Goal: Information Seeking & Learning: Learn about a topic

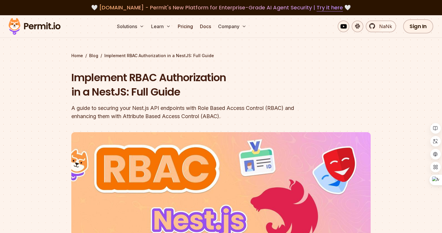
click at [185, 83] on h1 "Implement RBAC Authorization in a NestJS: Full Guide" at bounding box center [183, 84] width 225 height 29
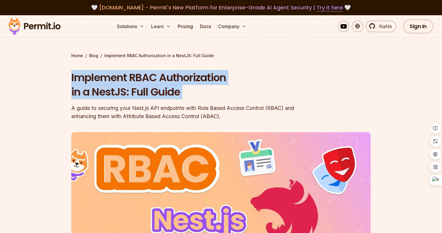
click at [172, 92] on h1 "Implement RBAC Authorization in a NestJS: Full Guide" at bounding box center [183, 84] width 225 height 29
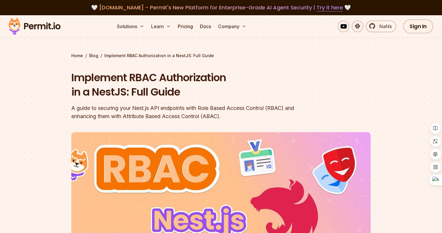
click at [172, 92] on h1 "Implement RBAC Authorization in a NestJS: Full Guide" at bounding box center [183, 84] width 225 height 29
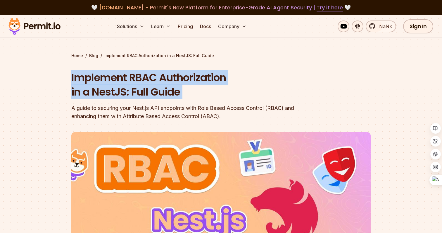
click at [168, 113] on div "A guide to securing your Nest.js API endpoints with Role Based Access Control (…" at bounding box center [183, 112] width 225 height 16
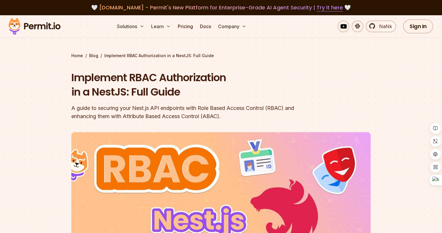
click at [168, 113] on div "A guide to securing your Nest.js API endpoints with Role Based Access Control (…" at bounding box center [183, 112] width 225 height 16
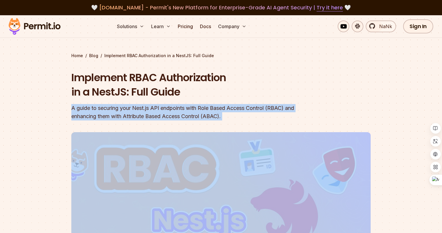
click at [161, 113] on div "A guide to securing your Nest.js API endpoints with Role Based Access Control (…" at bounding box center [183, 112] width 225 height 16
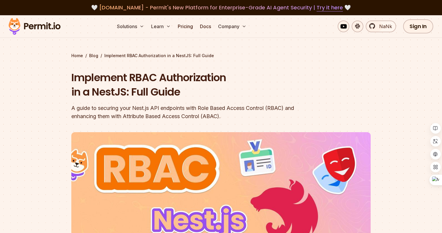
click at [229, 116] on div "A guide to securing your Nest.js API endpoints with Role Based Access Control (…" at bounding box center [183, 112] width 225 height 16
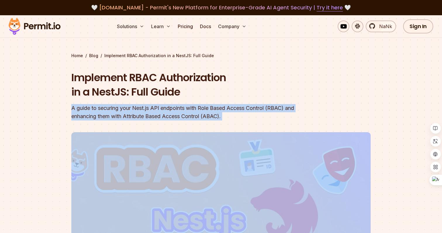
click at [233, 115] on div "A guide to securing your Nest.js API endpoints with Role Based Access Control (…" at bounding box center [183, 112] width 225 height 16
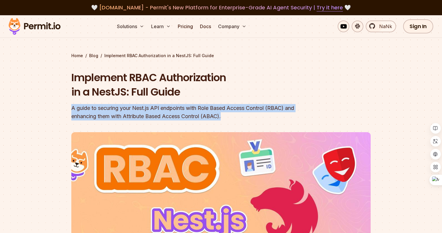
drag, startPoint x: 183, startPoint y: 126, endPoint x: 192, endPoint y: 102, distance: 25.4
click at [192, 102] on header "Implement RBAC Authorization in a NestJS: Full Guide A guide to securing your N…" at bounding box center [221, 201] width 300 height 262
click at [231, 100] on div "Implement RBAC Authorization in a NestJS: Full Guide A guide to securing your N…" at bounding box center [183, 95] width 225 height 50
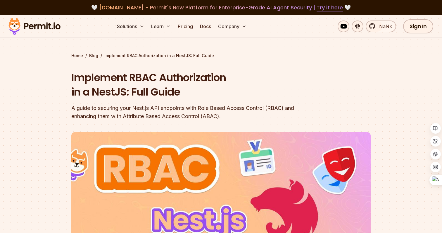
click at [282, 60] on div "Home / Blog / Implement RBAC Authorization in a NestJS: Full Guide Implement RB…" at bounding box center [221, 192] width 300 height 279
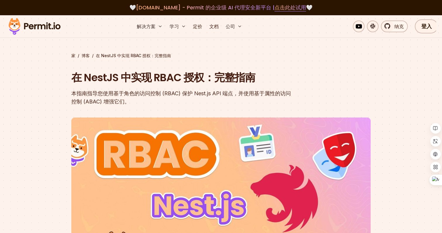
click at [245, 80] on font "在 NestJS 中实现 RBAC 授权：完整指南" at bounding box center [163, 77] width 184 height 15
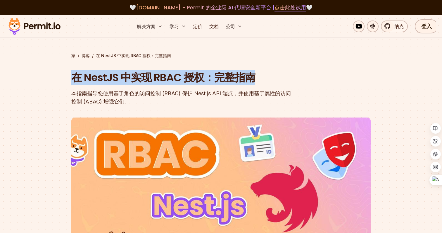
click at [224, 95] on font "本指南指导您使用基于角色的访问控制 (RBAC) 保护 Nest.js API 端点，并使用基于属性的访问控制 (ABAC) 增强它们。" at bounding box center [181, 97] width 220 height 14
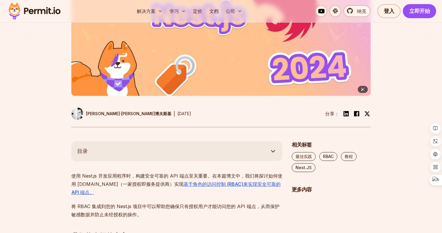
scroll to position [194, 0]
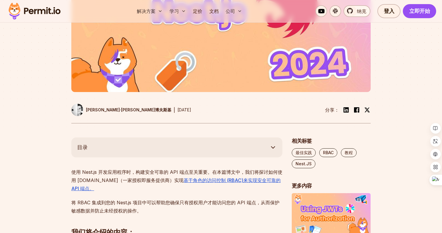
click at [165, 174] on font "使用 Nest.js 开发应用程序时，构建安全可靠的 API 端点至关重要。在本篇博文中，我们将探讨如何" at bounding box center [174, 172] width 207 height 6
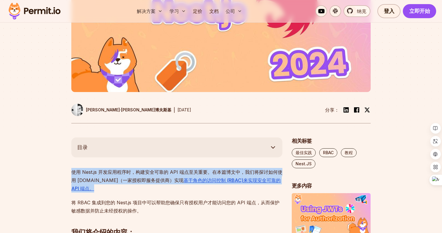
click at [152, 184] on p "使用 Nest.js 开发应用程序时，构建安全可靠的 API 端点至关重要。在本篇博文中，我们将探讨如何 使用 [DOMAIN_NAME]（一家授权即服务提供…" at bounding box center [176, 180] width 211 height 25
drag, startPoint x: 150, startPoint y: 190, endPoint x: 154, endPoint y: 166, distance: 24.6
click at [145, 209] on h2 "我们将介绍的内容：" at bounding box center [176, 220] width 211 height 33
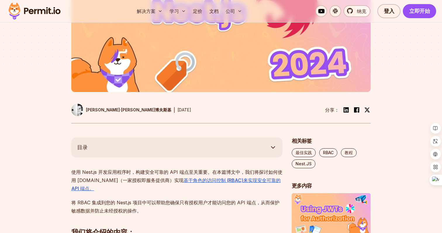
click at [145, 209] on h2 "我们将介绍的内容：" at bounding box center [176, 220] width 211 height 33
click at [157, 204] on font "将 RBAC 集成到您的 Nest.js 项目中可以帮助您确保只有授权用户才能访问您的 API 端点，从而保护敏感数据并防止未经授权的操作。" at bounding box center [175, 206] width 208 height 14
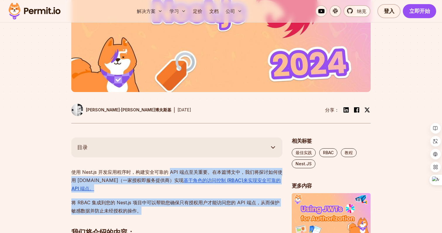
drag, startPoint x: 169, startPoint y: 213, endPoint x: 169, endPoint y: 175, distance: 37.7
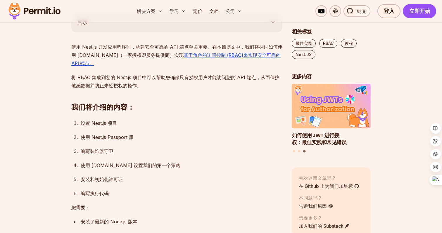
scroll to position [319, 0]
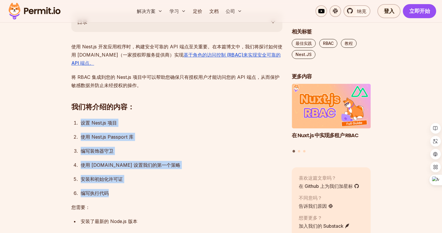
drag, startPoint x: 129, startPoint y: 190, endPoint x: 136, endPoint y: 110, distance: 80.2
click at [178, 121] on div "设置 Nest.js 项目" at bounding box center [182, 122] width 202 height 8
drag, startPoint x: 133, startPoint y: 188, endPoint x: 148, endPoint y: 107, distance: 82.1
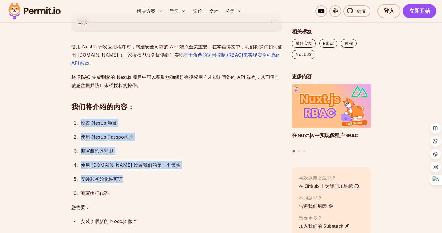
click at [180, 139] on div "使用 Nest.js Passport 库" at bounding box center [182, 137] width 202 height 8
drag, startPoint x: 145, startPoint y: 193, endPoint x: 166, endPoint y: 105, distance: 90.3
click at [188, 129] on ol "设置 Nest.js 项目 使用 Nest.js Passport 库 编写装饰器守卫 使用 [DOMAIN_NAME] 设置我们的第一个策略 安装和初始化许…" at bounding box center [176, 157] width 211 height 78
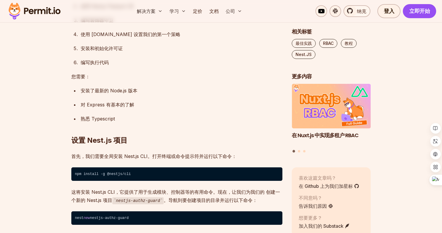
scroll to position [450, 0]
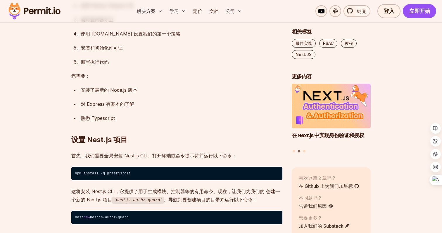
click at [176, 156] on font "首先，我们需要全局安装 Nest.js CLI。打开终端或命令提示符并运行以下命令：" at bounding box center [153, 155] width 165 height 6
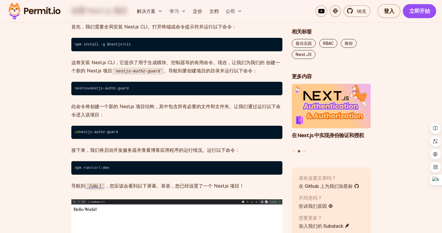
scroll to position [583, 0]
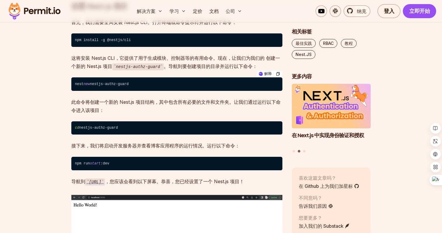
click at [190, 100] on font "此命令将创建一个新的 Nest.js 项目结构，其中包含所有必要的文件和文件夹。让我们通过运行以下命令进入该项目：" at bounding box center [175, 106] width 209 height 14
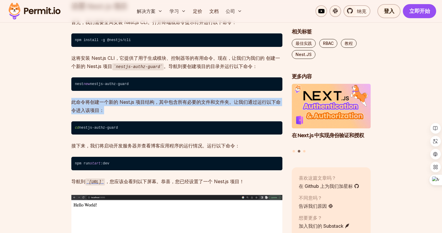
click at [184, 100] on font "此命令将创建一个新的 Nest.js 项目结构，其中包含所有必要的文件和文件夹。让我们通过运行以下命令进入该项目：" at bounding box center [175, 106] width 209 height 14
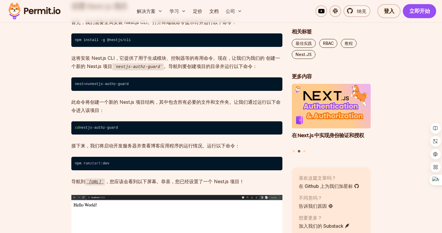
click at [184, 100] on font "此命令将创建一个新的 Nest.js 项目结构，其中包含所有必要的文件和文件夹。让我们通过运行以下命令进入该项目：" at bounding box center [175, 106] width 209 height 14
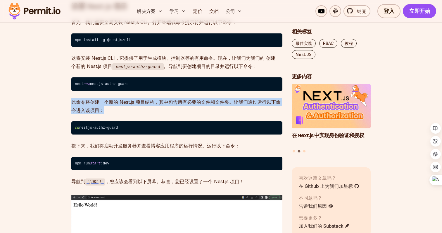
click at [170, 105] on p "此命令将创建一个新的 Nest.js 项目结构，其中包含所有必要的文件和文件夹。让我们通过运行以下命令进入该项目：" at bounding box center [176, 106] width 211 height 16
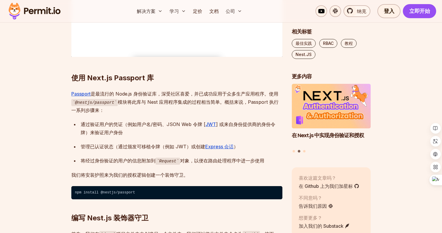
scroll to position [839, 0]
click at [187, 105] on p "Passport 是最流行的 Node.js 身份验证库，深受社区喜爱，并已成功应用于众多生产应用程序。使用 @nestjs/passport 模块将此库与 …" at bounding box center [176, 101] width 211 height 25
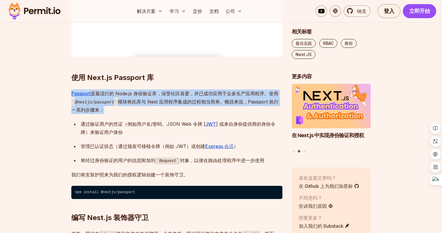
click at [161, 104] on p "Passport 是最流行的 Node.js 身份验证库，深受社区喜爱，并已成功应用于众多生产应用程序。使用 @nestjs/passport 模块将此库与 …" at bounding box center [176, 101] width 211 height 25
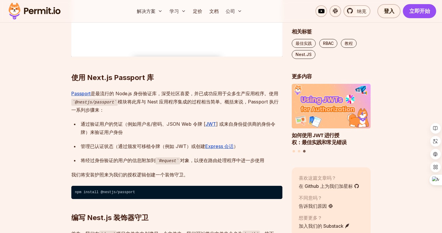
click at [154, 177] on font "我们将安装护照来为我们的授权逻辑创建一个装饰守卫。" at bounding box center [129, 174] width 117 height 6
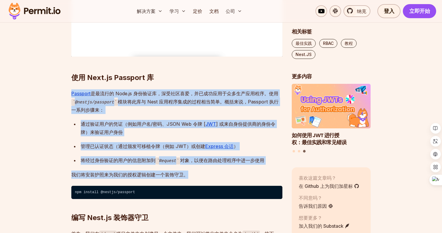
drag, startPoint x: 195, startPoint y: 184, endPoint x: 193, endPoint y: 93, distance: 90.4
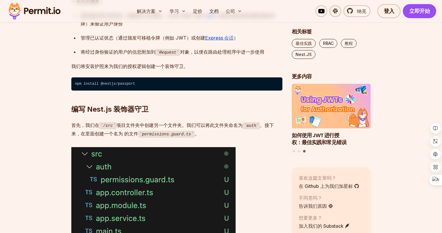
scroll to position [952, 0]
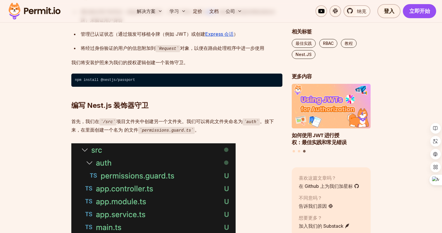
click at [212, 134] on p "首先，我们在 /src 项目文件夹中创建另一个文件夹。我们可以将此文件夹命名为 auth 。接下来，在里面创建一个名为 的文件 permissions.gua…" at bounding box center [176, 125] width 211 height 17
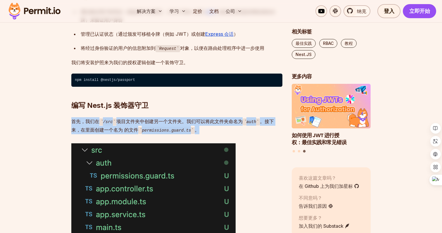
click at [212, 134] on p "首先，我们在 /src 项目文件夹中创建另一个文件夹。我们可以将此文件夹命名为 auth 。接下来，在里面创建一个名为 的文件 permissions.gua…" at bounding box center [176, 125] width 211 height 17
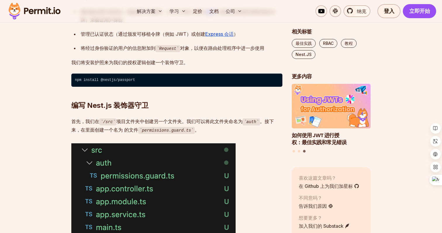
click at [219, 134] on p "首先，我们在 /src 项目文件夹中创建另一个文件夹。我们可以将此文件夹命名为 auth 。接下来，在里面创建一个名为 的文件 permissions.gua…" at bounding box center [176, 125] width 211 height 17
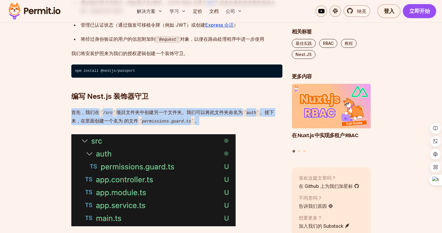
drag, startPoint x: 209, startPoint y: 131, endPoint x: 216, endPoint y: 102, distance: 29.9
click at [209, 123] on p "首先，我们在 /src 项目文件夹中创建另一个文件夹。我们可以将此文件夹命名为 auth 。接下来，在里面创建一个名为 的文件 permissions.gua…" at bounding box center [176, 116] width 211 height 17
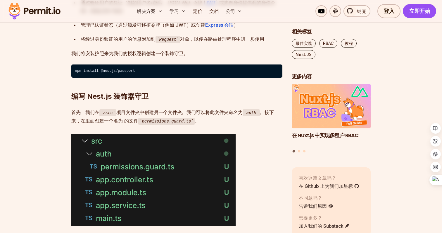
click at [209, 123] on p "首先，我们在 /src 项目文件夹中创建另一个文件夹。我们可以将此文件夹命名为 auth 。接下来，在里面创建一个名为 的文件 permissions.gua…" at bounding box center [176, 116] width 211 height 17
click at [204, 125] on p "首先，我们在 /src 项目文件夹中创建另一个文件夹。我们可以将此文件夹命名为 auth 。接下来，在里面创建一个名为 的文件 permissions.gua…" at bounding box center [176, 116] width 211 height 17
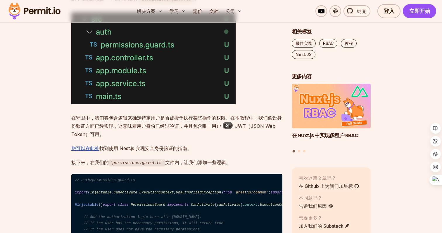
scroll to position [1087, 0]
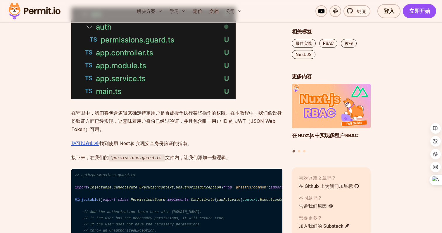
click at [166, 131] on p "在守卫中，我们将包含逻辑来确定特定用户是否被授予执行某些操作的权限。在本教程中，我们假设身份验证方面已经实现，这意味着用户身份已经过验证，并且包含唯一用户 I…" at bounding box center [176, 121] width 211 height 25
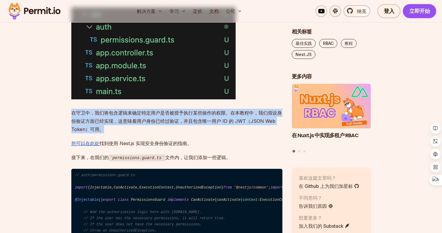
click at [154, 133] on p "在守卫中，我们将包含逻辑来确定特定用户是否被授予执行某些操作的权限。在本教程中，我们假设身份验证方面已经实现，这意味着用户身份已经过验证，并且包含唯一用户 I…" at bounding box center [176, 121] width 211 height 25
drag, startPoint x: 147, startPoint y: 136, endPoint x: 150, endPoint y: 112, distance: 24.2
click at [137, 127] on font "在守卫中，我们将包含逻辑来确定特定用户是否被授予执行某些操作的权限。在本教程中，我们假设身份验证方面已经实现，这意味着用户身份已经过验证，并且包含唯一用户 I…" at bounding box center [176, 121] width 211 height 22
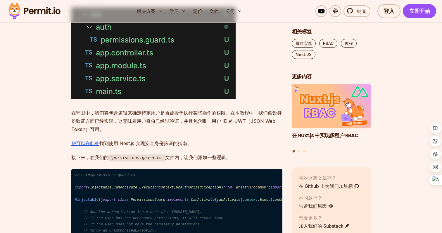
click at [137, 127] on font "在守卫中，我们将包含逻辑来确定特定用户是否被授予执行某些操作的权限。在本教程中，我们假设身份验证方面已经实现，这意味着用户身份已经过验证，并且包含唯一用户 I…" at bounding box center [176, 121] width 211 height 22
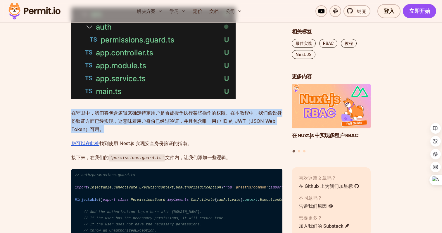
click at [129, 130] on font "在守卫中，我们将包含逻辑来确定特定用户是否被授予执行某些操作的权限。在本教程中，我们假设身份验证方面已经实现，这意味着用户身份已经过验证，并且包含唯一用户 I…" at bounding box center [176, 121] width 211 height 22
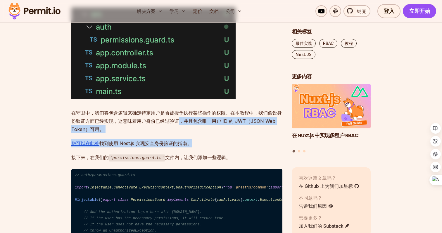
drag, startPoint x: 169, startPoint y: 156, endPoint x: 178, endPoint y: 126, distance: 31.6
click at [148, 130] on font "在守卫中，我们将包含逻辑来确定特定用户是否被授予执行某些操作的权限。在本教程中，我们假设身份验证方面已经实现，这意味着用户身份已经过验证，并且包含唯一用户 I…" at bounding box center [176, 121] width 211 height 22
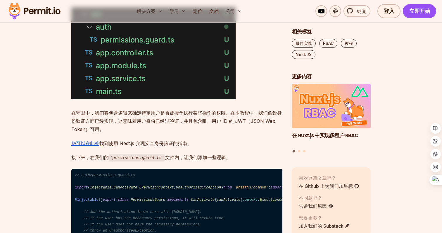
click at [148, 130] on font "在守卫中，我们将包含逻辑来确定特定用户是否被授予执行某些操作的权限。在本教程中，我们假设身份验证方面已经实现，这意味着用户身份已经过验证，并且包含唯一用户 I…" at bounding box center [176, 121] width 211 height 22
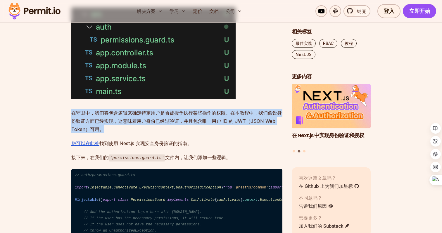
click at [135, 133] on p "在守卫中，我们将包含逻辑来确定特定用户是否被授予执行某些操作的权限。在本教程中，我们假设身份验证方面已经实现，这意味着用户身份已经过验证，并且包含唯一用户 I…" at bounding box center [176, 121] width 211 height 25
drag, startPoint x: 128, startPoint y: 138, endPoint x: 133, endPoint y: 118, distance: 20.7
click at [133, 118] on p "在守卫中，我们将包含逻辑来确定特定用户是否被授予执行某些操作的权限。在本教程中，我们假设身份验证方面已经实现，这意味着用户身份已经过验证，并且包含唯一用户 I…" at bounding box center [176, 121] width 211 height 25
click at [134, 118] on font "在守卫中，我们将包含逻辑来确定特定用户是否被授予执行某些操作的权限。在本教程中，我们假设身份验证方面已经实现，这意味着用户身份已经过验证，并且包含唯一用户 I…" at bounding box center [176, 121] width 211 height 22
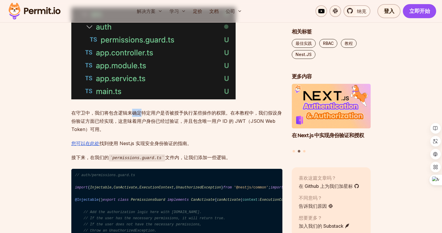
click at [134, 118] on font "在守卫中，我们将包含逻辑来确定特定用户是否被授予执行某些操作的权限。在本教程中，我们假设身份验证方面已经实现，这意味着用户身份已经过验证，并且包含唯一用户 I…" at bounding box center [176, 121] width 211 height 22
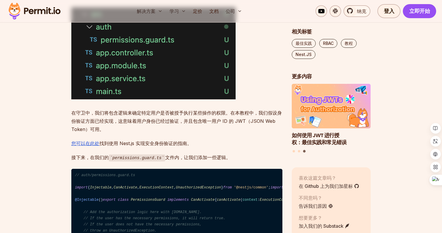
click at [134, 118] on font "在守卫中，我们将包含逻辑来确定特定用户是否被授予执行某些操作的权限。在本教程中，我们假设身份验证方面已经实现，这意味着用户身份已经过验证，并且包含唯一用户 I…" at bounding box center [176, 121] width 211 height 22
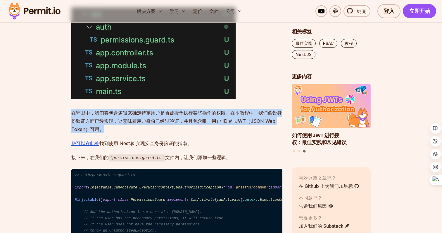
click at [134, 118] on font "在守卫中，我们将包含逻辑来确定特定用户是否被授予执行某些操作的权限。在本教程中，我们假设身份验证方面已经实现，这意味着用户身份已经过验证，并且包含唯一用户 I…" at bounding box center [176, 121] width 211 height 22
click at [123, 127] on font "在守卫中，我们将包含逻辑来确定特定用户是否被授予执行某些操作的权限。在本教程中，我们假设身份验证方面已经实现，这意味着用户身份已经过验证，并且包含唯一用户 I…" at bounding box center [176, 121] width 211 height 22
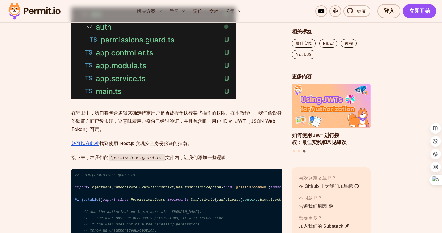
click at [123, 127] on font "在守卫中，我们将包含逻辑来确定特定用户是否被授予执行某些操作的权限。在本教程中，我们假设身份验证方面已经实现，这意味着用户身份已经过验证，并且包含唯一用户 I…" at bounding box center [176, 121] width 211 height 22
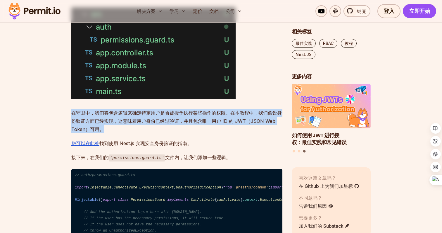
click at [115, 133] on p "在守卫中，我们将包含逻辑来确定特定用户是否被授予执行某些操作的权限。在本教程中，我们假设身份验证方面已经实现，这意味着用户身份已经过验证，并且包含唯一用户 I…" at bounding box center [176, 121] width 211 height 25
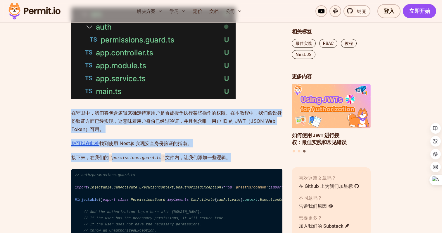
drag, startPoint x: 236, startPoint y: 161, endPoint x: 238, endPoint y: 113, distance: 48.0
click at [219, 123] on p "在守卫中，我们将包含逻辑来确定特定用户是否被授予执行某些操作的权限。在本教程中，我们假设身份验证方面已经实现，这意味着用户身份已经过验证，并且包含唯一用户 I…" at bounding box center [176, 121] width 211 height 25
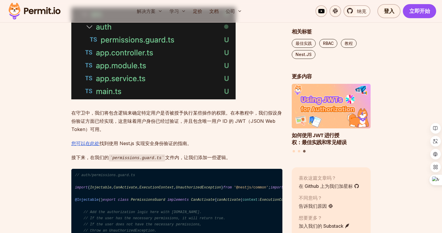
click at [219, 123] on p "在守卫中，我们将包含逻辑来确定特定用户是否被授予执行某些操作的权限。在本教程中，我们假设身份验证方面已经实现，这意味着用户身份已经过验证，并且包含唯一用户 I…" at bounding box center [176, 121] width 211 height 25
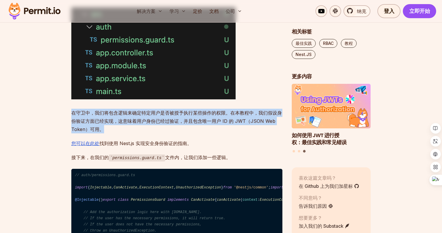
click at [210, 128] on font "在守卫中，我们将包含逻辑来确定特定用户是否被授予执行某些操作的权限。在本教程中，我们假设身份验证方面已经实现，这意味着用户身份已经过验证，并且包含唯一用户 I…" at bounding box center [176, 121] width 211 height 22
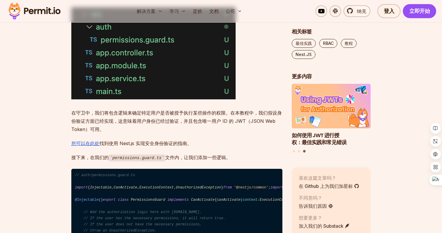
click at [210, 128] on font "在守卫中，我们将包含逻辑来确定特定用户是否被授予执行某些操作的权限。在本教程中，我们假设身份验证方面已经实现，这意味着用户身份已经过验证，并且包含唯一用户 I…" at bounding box center [176, 121] width 211 height 22
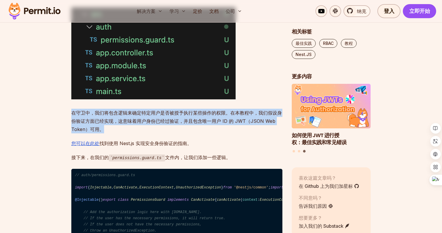
click at [202, 128] on font "在守卫中，我们将包含逻辑来确定特定用户是否被授予执行某些操作的权限。在本教程中，我们假设身份验证方面已经实现，这意味着用户身份已经过验证，并且包含唯一用户 I…" at bounding box center [176, 121] width 211 height 22
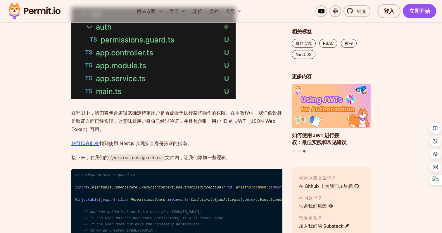
click at [202, 128] on font "在守卫中，我们将包含逻辑来确定特定用户是否被授予执行某些操作的权限。在本教程中，我们假设身份验证方面已经实现，这意味着用户身份已经过验证，并且包含唯一用户 I…" at bounding box center [176, 121] width 211 height 22
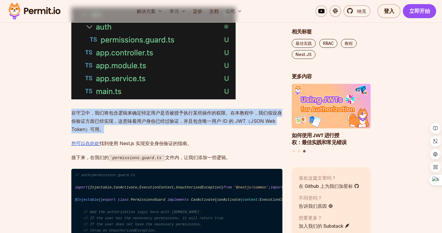
click at [218, 127] on font "在守卫中，我们将包含逻辑来确定特定用户是否被授予执行某些操作的权限。在本教程中，我们假设身份验证方面已经实现，这意味着用户身份已经过验证，并且包含唯一用户 I…" at bounding box center [176, 121] width 211 height 22
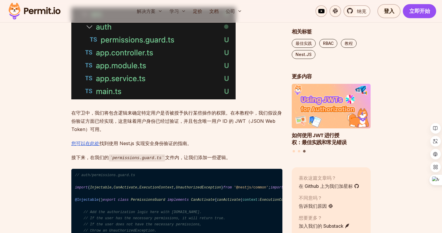
click at [218, 127] on font "在守卫中，我们将包含逻辑来确定特定用户是否被授予执行某些操作的权限。在本教程中，我们假设身份验证方面已经实现，这意味着用户身份已经过验证，并且包含唯一用户 I…" at bounding box center [176, 121] width 211 height 22
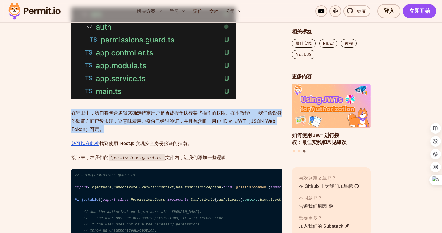
click at [214, 127] on font "在守卫中，我们将包含逻辑来确定特定用户是否被授予执行某些操作的权限。在本教程中，我们假设身份验证方面已经实现，这意味着用户身份已经过验证，并且包含唯一用户 I…" at bounding box center [176, 121] width 211 height 22
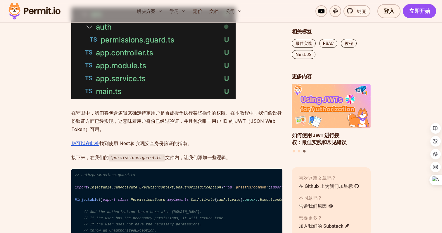
click at [214, 127] on font "在守卫中，我们将包含逻辑来确定特定用户是否被授予执行某些操作的权限。在本教程中，我们假设身份验证方面已经实现，这意味着用户身份已经过验证，并且包含唯一用户 I…" at bounding box center [176, 121] width 211 height 22
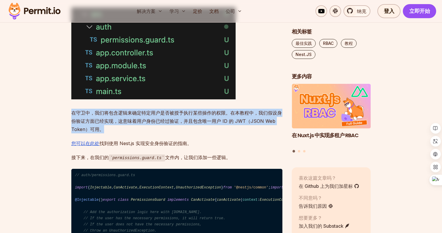
click at [215, 127] on font "在守卫中，我们将包含逻辑来确定特定用户是否被授予执行某些操作的权限。在本教程中，我们假设身份验证方面已经实现，这意味着用户身份已经过验证，并且包含唯一用户 I…" at bounding box center [176, 121] width 211 height 22
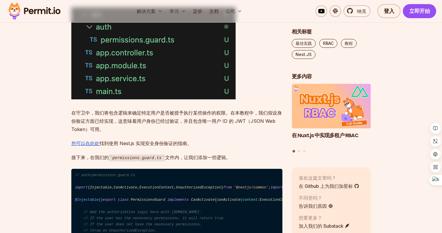
click at [215, 127] on font "在守卫中，我们将包含逻辑来确定特定用户是否被授予执行某些操作的权限。在本教程中，我们假设身份验证方面已经实现，这意味着用户身份已经过验证，并且包含唯一用户 I…" at bounding box center [176, 121] width 211 height 22
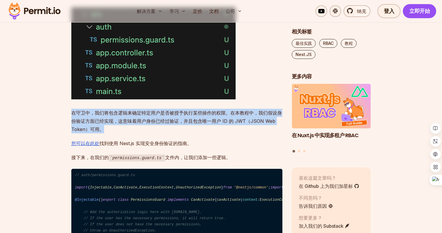
click at [216, 129] on font "在守卫中，我们将包含逻辑来确定特定用户是否被授予执行某些操作的权限。在本教程中，我们假设身份验证方面已经实现，这意味着用户身份已经过验证，并且包含唯一用户 I…" at bounding box center [176, 121] width 211 height 22
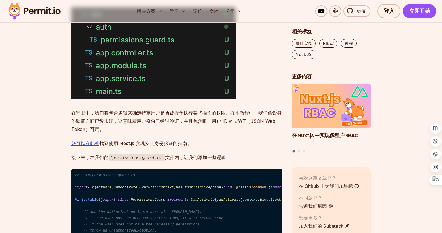
click at [216, 129] on font "在守卫中，我们将包含逻辑来确定特定用户是否被授予执行某些操作的权限。在本教程中，我们假设身份验证方面已经实现，这意味着用户身份已经过验证，并且包含唯一用户 I…" at bounding box center [176, 121] width 211 height 22
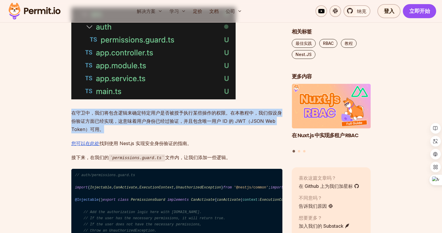
click at [210, 133] on p "在守卫中，我们将包含逻辑来确定特定用户是否被授予执行某些操作的权限。在本教程中，我们假设身份验证方面已经实现，这意味着用户身份已经过验证，并且包含唯一用户 I…" at bounding box center [176, 121] width 211 height 25
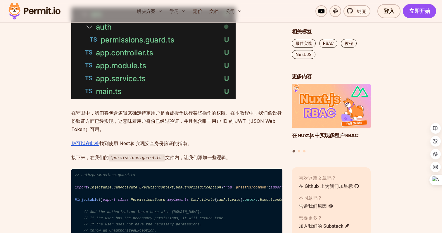
click at [210, 133] on p "在守卫中，我们将包含逻辑来确定特定用户是否被授予执行某些操作的权限。在本教程中，我们假设身份验证方面已经实现，这意味着用户身份已经过验证，并且包含唯一用户 I…" at bounding box center [176, 121] width 211 height 25
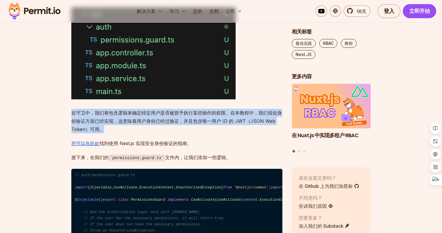
click at [200, 133] on p "在守卫中，我们将包含逻辑来确定特定用户是否被授予执行某些操作的权限。在本教程中，我们假设身份验证方面已经实现，这意味着用户身份已经过验证，并且包含唯一用户 I…" at bounding box center [176, 121] width 211 height 25
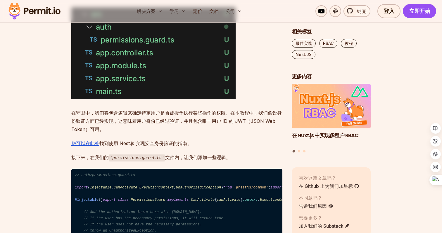
scroll to position [1114, 0]
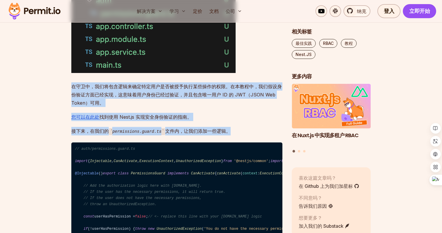
drag, startPoint x: 241, startPoint y: 140, endPoint x: 241, endPoint y: 84, distance: 56.5
click at [213, 107] on p "在守卫中，我们将包含逻辑来确定特定用户是否被授予执行某些操作的权限。在本教程中，我们假设身份验证方面已经实现，这意味着用户身份已经过验证，并且包含唯一用户 I…" at bounding box center [176, 94] width 211 height 25
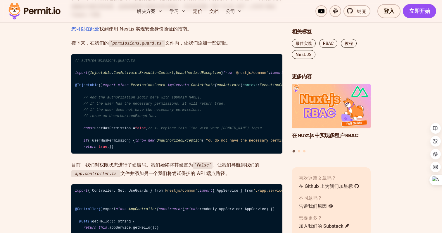
scroll to position [1211, 0]
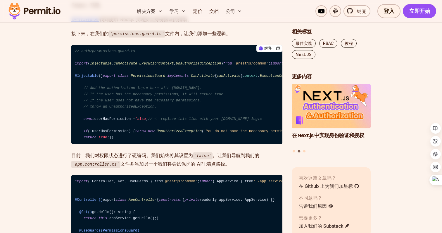
drag, startPoint x: 92, startPoint y: 66, endPoint x: 105, endPoint y: 200, distance: 134.7
click at [105, 144] on code "// auth/permissions.guard.ts import { Injectable , CanActivate , ExecutionConte…" at bounding box center [176, 94] width 211 height 99
click at [157, 133] on span "UnauthorizedException" at bounding box center [179, 131] width 45 height 4
drag, startPoint x: 123, startPoint y: 205, endPoint x: 123, endPoint y: 90, distance: 114.7
click at [123, 90] on code "// auth/permissions.guard.ts import { Injectable , CanActivate , ExecutionConte…" at bounding box center [176, 94] width 211 height 99
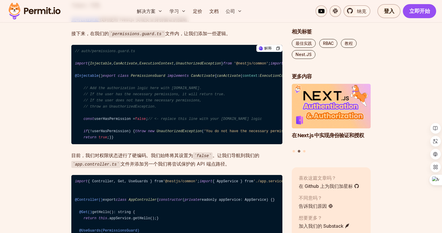
click at [141, 90] on code "// auth/permissions.guard.ts import { Injectable , CanActivate , ExecutionConte…" at bounding box center [176, 94] width 211 height 99
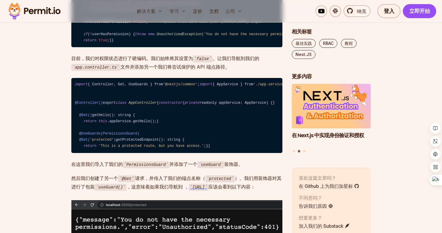
scroll to position [1313, 0]
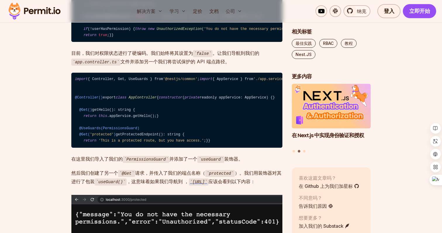
click at [166, 56] on font "目前，我们对权限状态进行了硬编码。我们始终将其设置为" at bounding box center [132, 53] width 122 height 6
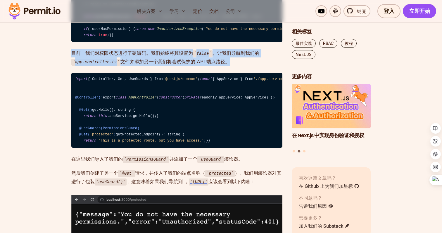
click at [152, 56] on font "目前，我们对权限状态进行了硬编码。我们始终将其设置为" at bounding box center [132, 53] width 122 height 6
drag, startPoint x: 243, startPoint y: 130, endPoint x: 243, endPoint y: 110, distance: 20.8
click at [199, 57] on code "false" at bounding box center [203, 53] width 20 height 7
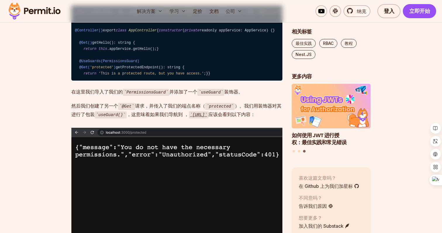
scroll to position [1435, 0]
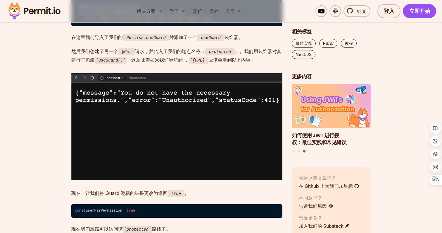
click at [175, 40] on font "并添加了一个" at bounding box center [183, 37] width 28 height 6
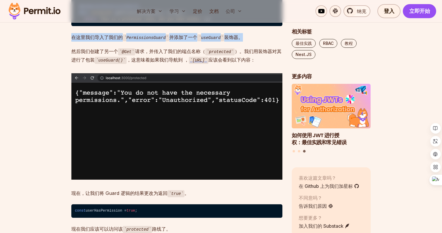
click at [167, 41] on code "PermissionsGuard" at bounding box center [146, 37] width 47 height 7
drag, startPoint x: 152, startPoint y: 188, endPoint x: 156, endPoint y: 162, distance: 25.7
click at [150, 54] on font "请求，并传入了我们的端点名称（" at bounding box center [170, 51] width 70 height 6
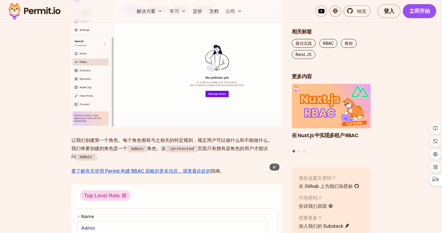
scroll to position [1847, 0]
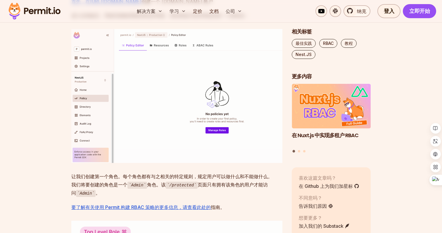
drag, startPoint x: 190, startPoint y: 145, endPoint x: 208, endPoint y: 114, distance: 35.6
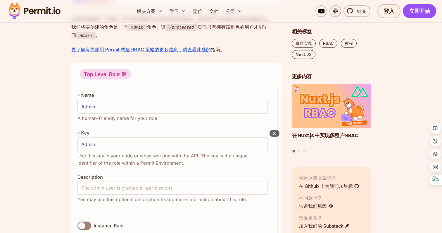
scroll to position [2013, 0]
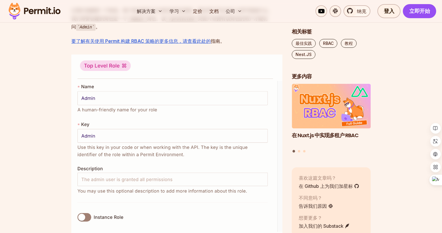
click at [209, 30] on font "页面只有拥有该角色的用户才能访问" at bounding box center [169, 23] width 197 height 14
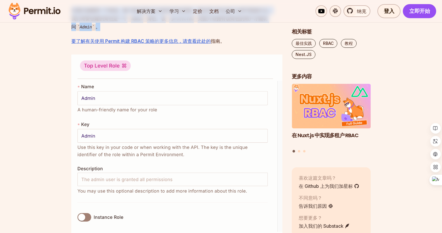
click at [212, 30] on font "页面只有拥有该角色的用户才能访问" at bounding box center [169, 23] width 197 height 14
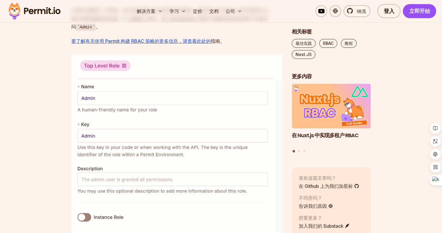
click at [212, 30] on font "页面只有拥有该角色的用户才能访问" at bounding box center [169, 23] width 197 height 14
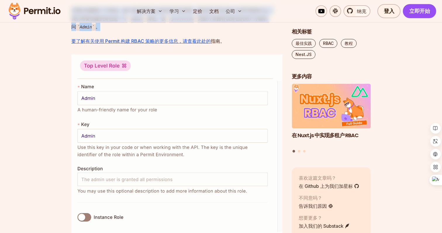
click at [204, 30] on font "页面只有拥有该角色的用户才能访问" at bounding box center [169, 23] width 197 height 14
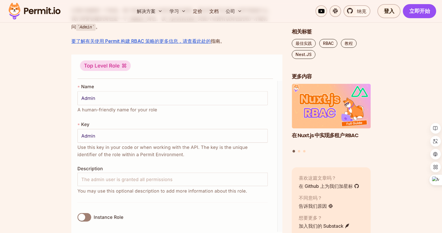
click at [204, 30] on font "页面只有拥有该角色的用户才能访问" at bounding box center [169, 23] width 197 height 14
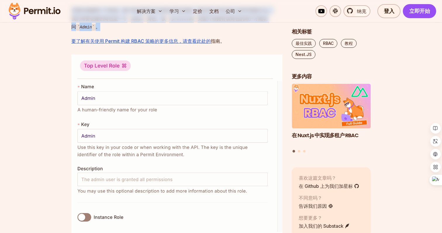
click at [194, 23] on code "/protected" at bounding box center [182, 19] width 32 height 7
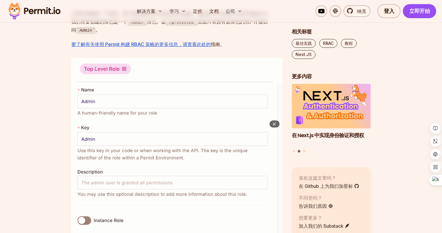
scroll to position [2010, 0]
click at [197, 25] on code "/protected" at bounding box center [182, 21] width 32 height 7
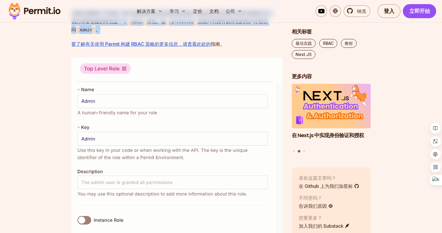
click at [187, 34] on p "让我们创建第一个角色。每个角色都有与之相关的特定规则，规定用户可以做什么和不能做什么。我们将要创建的角色是一个 Admin 角色。该 /protected 页…" at bounding box center [176, 21] width 211 height 25
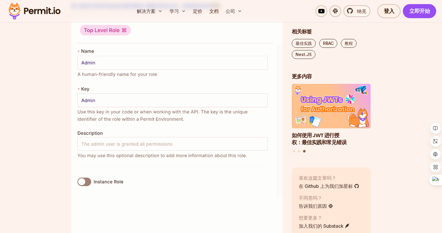
scroll to position [2048, 0]
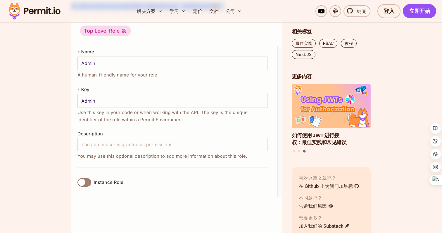
drag, startPoint x: 240, startPoint y: 138, endPoint x: 235, endPoint y: 106, distance: 32.8
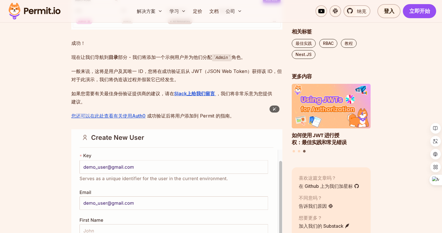
scroll to position [2397, 0]
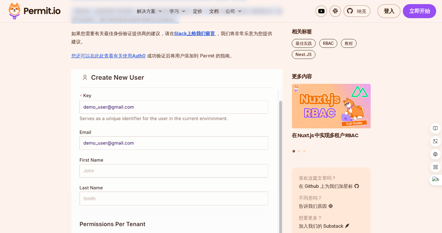
drag, startPoint x: 183, startPoint y: 152, endPoint x: 186, endPoint y: 118, distance: 33.8
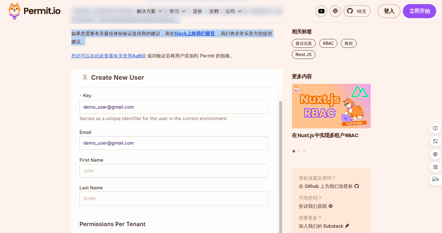
drag, startPoint x: 134, startPoint y: 174, endPoint x: 146, endPoint y: 125, distance: 49.9
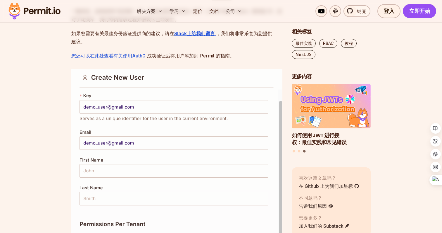
click at [100, 22] on font "一般来说，这将是用户及其唯一 ID，您将在成功验证后从 JWT（JSON Web Token）获得该 ID，但对于此演示，我们将伪造该过程并假装它已经发生。" at bounding box center [176, 15] width 211 height 14
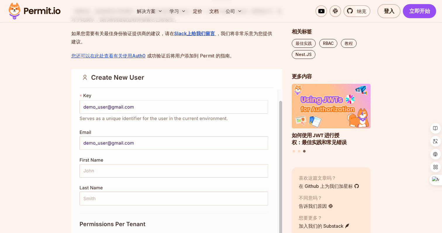
click at [100, 22] on font "一般来说，这将是用户及其唯一 ID，您将在成功验证后从 JWT（JSON Web Token）获得该 ID，但对于此演示，我们将伪造该过程并假装它已经发生。" at bounding box center [176, 15] width 211 height 14
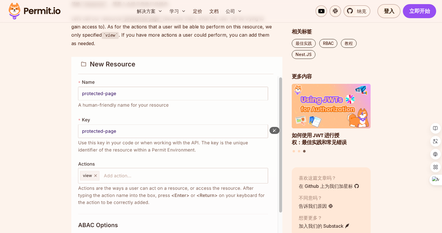
scroll to position [2749, 0]
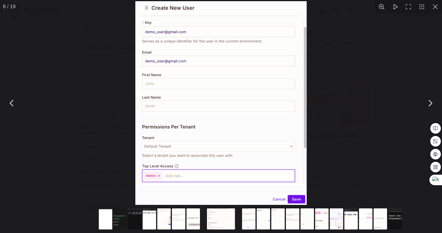
click at [83, 162] on div "您可以使用 ESC 键关闭此模式内容" at bounding box center [221, 103] width 442 height 206
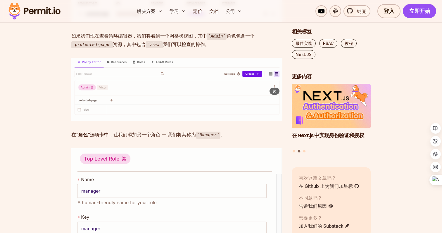
scroll to position [3072, 0]
click at [100, 38] on font "如果我们现在查看策略编辑器，我们将看到一个网格状视图，其中" at bounding box center [139, 35] width 136 height 6
click at [92, 38] on font "如果我们现在查看策略编辑器，我们将看到一个网格状视图，其中" at bounding box center [139, 35] width 136 height 6
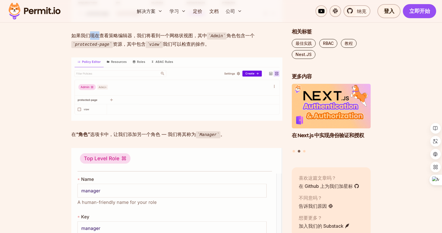
click at [92, 38] on font "如果我们现在查看策略编辑器，我们将看到一个网格状视图，其中" at bounding box center [139, 35] width 136 height 6
click at [104, 38] on font "如果我们现在查看策略编辑器，我们将看到一个网格状视图，其中" at bounding box center [139, 35] width 136 height 6
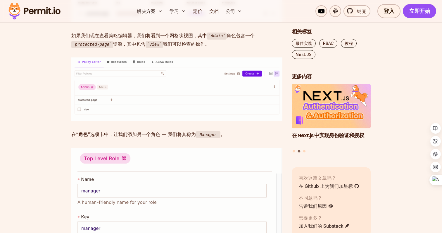
click at [92, 38] on font "如果我们现在查看策略编辑器，我们将看到一个网格状视图，其中" at bounding box center [139, 35] width 136 height 6
click at [84, 38] on font "如果我们现在查看策略编辑器，我们将看到一个网格状视图，其中" at bounding box center [139, 35] width 136 height 6
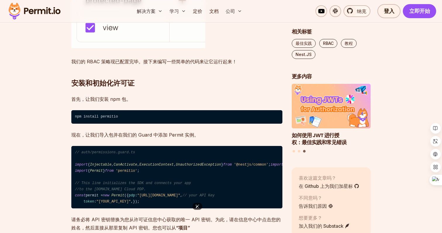
scroll to position [3798, 0]
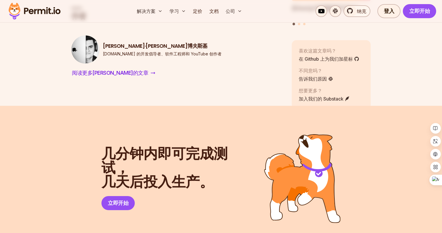
scroll to position [5067, 0]
